Goal: Task Accomplishment & Management: Complete application form

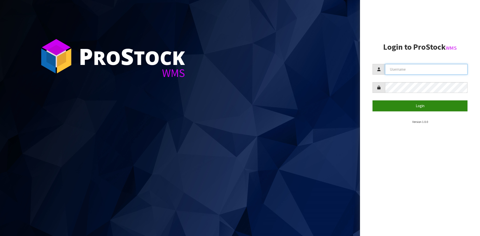
type input "YOURREFORMER"
click at [423, 107] on button "Login" at bounding box center [420, 106] width 95 height 11
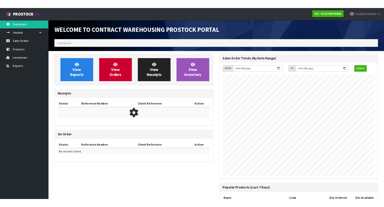
scroll to position [245, 204]
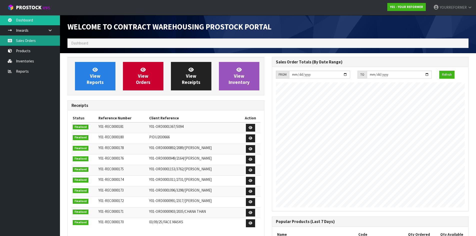
click at [21, 40] on link "Sales Orders" at bounding box center [30, 41] width 60 height 10
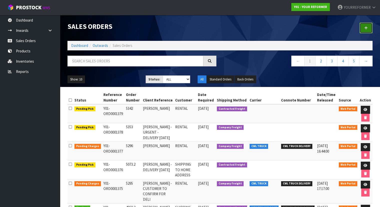
click at [367, 29] on icon at bounding box center [367, 28] width 4 height 4
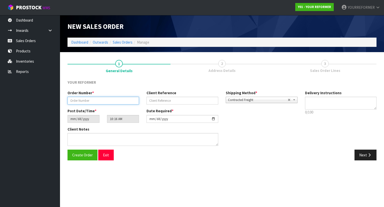
drag, startPoint x: 94, startPoint y: 97, endPoint x: 96, endPoint y: 103, distance: 7.0
click at [95, 98] on input "text" at bounding box center [104, 101] width 72 height 8
drag, startPoint x: 75, startPoint y: 99, endPoint x: 26, endPoint y: 96, distance: 48.9
click at [27, 96] on body "Toggle navigation ProStock WMS Y01 - YOUR REFORMER YOURREFORMER Logout Dashboar…" at bounding box center [192, 103] width 384 height 207
type input "5509"
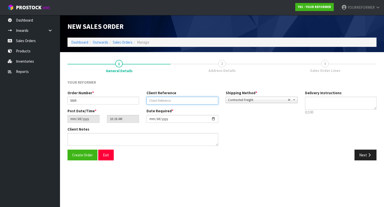
click at [188, 102] on input "text" at bounding box center [183, 101] width 72 height 8
paste input "[PERSON_NAME]"
type input "[PERSON_NAME]"
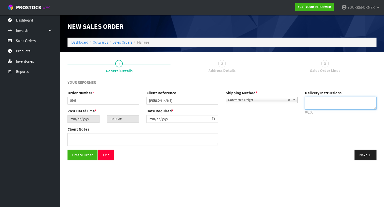
click at [342, 98] on textarea at bounding box center [341, 103] width 72 height 13
click at [324, 106] on textarea at bounding box center [341, 103] width 72 height 13
paste textarea "[PHONE_NUMBER]"
type textarea "SHIPPING DIRECT TO CUSTOMER [PHONE_NUMBER]"
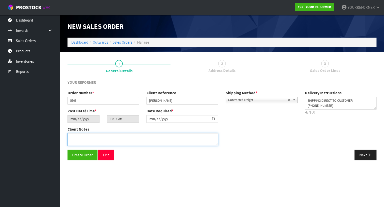
drag, startPoint x: 123, startPoint y: 134, endPoint x: 143, endPoint y: 138, distance: 20.3
click at [124, 135] on textarea at bounding box center [143, 139] width 151 height 13
paste textarea "[PERSON_NAME] [STREET_ADDRESS][PERSON_NAME] [PHONE_NUMBER]"
type textarea "[PERSON_NAME] [STREET_ADDRESS][PERSON_NAME] [PHONE_NUMBER]"
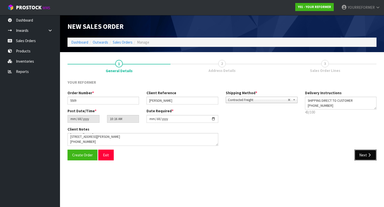
click at [367, 155] on icon "button" at bounding box center [369, 155] width 5 height 4
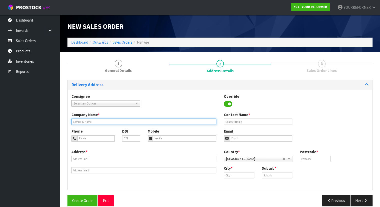
drag, startPoint x: 97, startPoint y: 124, endPoint x: 100, endPoint y: 124, distance: 2.8
click at [98, 124] on input "text" at bounding box center [144, 121] width 145 height 6
click at [78, 121] on input "text" at bounding box center [144, 121] width 145 height 6
type input "D"
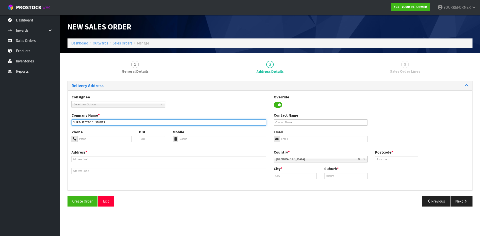
type input "SHIP DIRECT TO CUSTOMER"
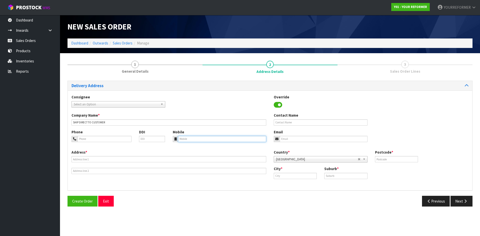
drag, startPoint x: 199, startPoint y: 138, endPoint x: 193, endPoint y: 141, distance: 6.7
click at [199, 139] on input "tel" at bounding box center [222, 139] width 89 height 6
paste input "[PHONE_NUMBER]"
type input "[PHONE_NUMBER]"
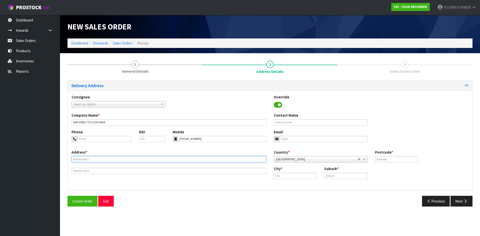
click at [121, 161] on input "text" at bounding box center [169, 159] width 195 height 6
paste input "[STREET_ADDRESS][PERSON_NAME]"
type input "[STREET_ADDRESS][PERSON_NAME]"
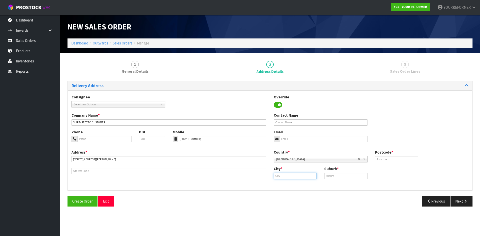
drag, startPoint x: 296, startPoint y: 179, endPoint x: 303, endPoint y: 179, distance: 7.8
click at [296, 179] on input "text" at bounding box center [295, 176] width 43 height 6
paste input "[GEOGRAPHIC_DATA]"
type input "[GEOGRAPHIC_DATA]"
click at [294, 184] on strong "[GEOGRAPHIC_DATA]" at bounding box center [297, 184] width 36 height 5
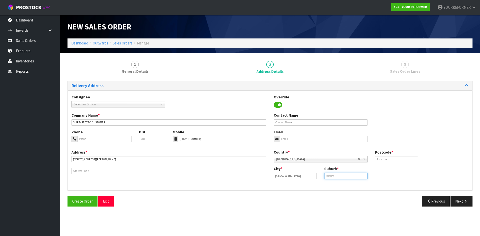
drag, startPoint x: 334, startPoint y: 176, endPoint x: 351, endPoint y: 176, distance: 16.5
click at [335, 176] on input "text" at bounding box center [345, 176] width 43 height 6
paste input "[GEOGRAPHIC_DATA]"
type input "[GEOGRAPHIC_DATA]"
click at [400, 162] on input "text" at bounding box center [396, 159] width 43 height 6
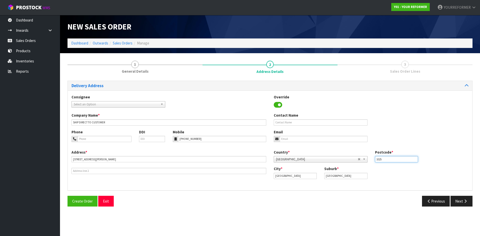
type input "1025"
click at [318, 124] on input "text" at bounding box center [321, 123] width 94 height 6
paste input "[PERSON_NAME]"
type input "[PERSON_NAME]"
click at [289, 139] on input "email" at bounding box center [324, 139] width 88 height 6
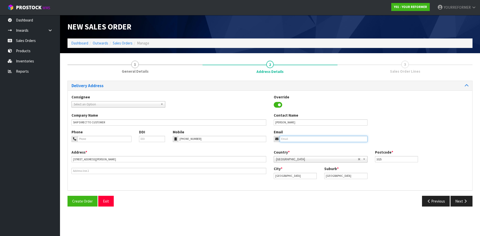
drag, startPoint x: 294, startPoint y: 137, endPoint x: 303, endPoint y: 142, distance: 10.7
click at [295, 138] on input "email" at bounding box center [324, 139] width 88 height 6
paste input "[EMAIL_ADDRESS][DOMAIN_NAME]"
type input "[EMAIL_ADDRESS][DOMAIN_NAME]"
click at [464, 209] on div "Create Order Exit Previous Next" at bounding box center [270, 203] width 413 height 15
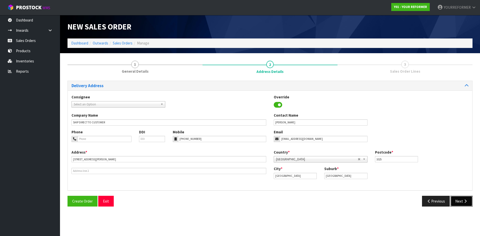
drag, startPoint x: 454, startPoint y: 199, endPoint x: 443, endPoint y: 199, distance: 10.8
click at [454, 199] on button "Next" at bounding box center [462, 201] width 22 height 11
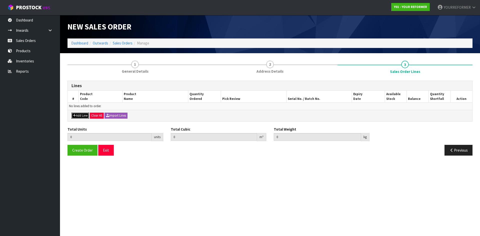
click at [83, 114] on button "Add Line" at bounding box center [81, 116] width 18 height 6
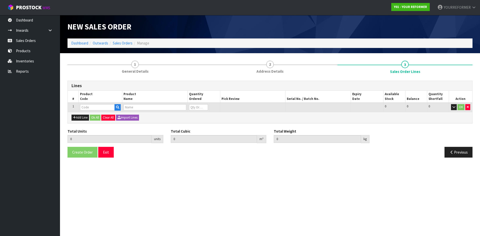
click at [121, 108] on td at bounding box center [101, 107] width 44 height 9
drag, startPoint x: 116, startPoint y: 109, endPoint x: 125, endPoint y: 121, distance: 15.5
click at [116, 109] on button "button" at bounding box center [118, 107] width 6 height 7
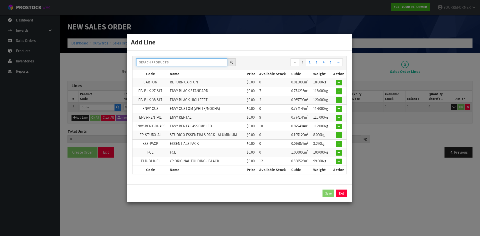
click at [157, 63] on input "text" at bounding box center [181, 63] width 91 height 8
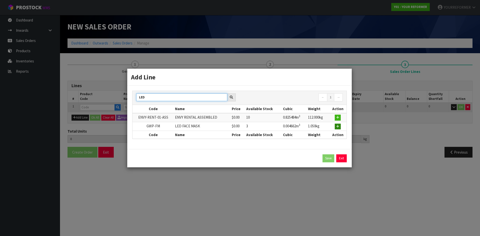
type input "LED"
click at [338, 127] on icon "button" at bounding box center [337, 126] width 3 height 3
type input "0.000000"
type input "0.000"
type input "GWP-FM"
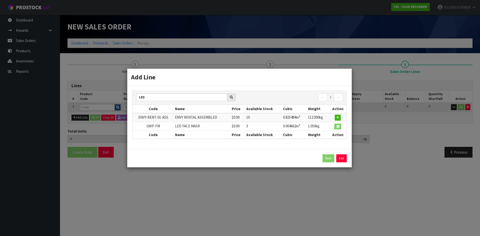
type input "LED FACE MASK"
type input "0"
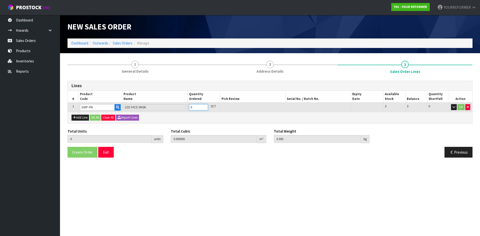
type input "1"
type input "0.004662"
type input "1.05"
type input "1"
click at [204, 106] on input "1" at bounding box center [198, 107] width 19 height 6
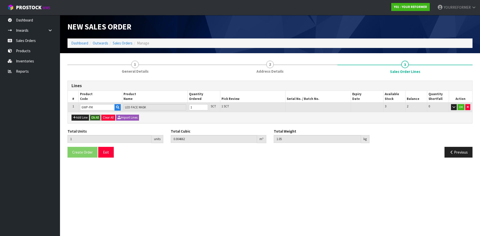
drag, startPoint x: 96, startPoint y: 117, endPoint x: 93, endPoint y: 129, distance: 12.0
click at [96, 118] on button "Ok All" at bounding box center [95, 118] width 11 height 6
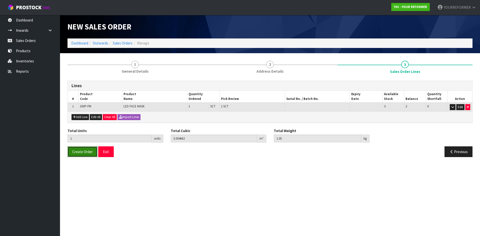
click at [86, 157] on button "Create Order" at bounding box center [83, 152] width 30 height 11
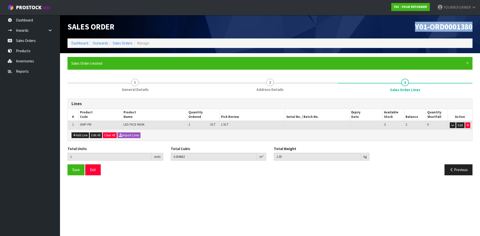
drag, startPoint x: 433, startPoint y: 28, endPoint x: 382, endPoint y: 28, distance: 51.0
click at [382, 28] on div "Y01-ORD0001380" at bounding box center [373, 27] width 206 height 24
copy span "Y01-ORD0001380"
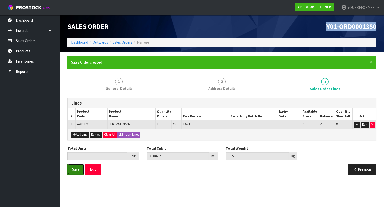
click at [82, 167] on button "Save" at bounding box center [76, 169] width 17 height 11
